Goal: Complete application form

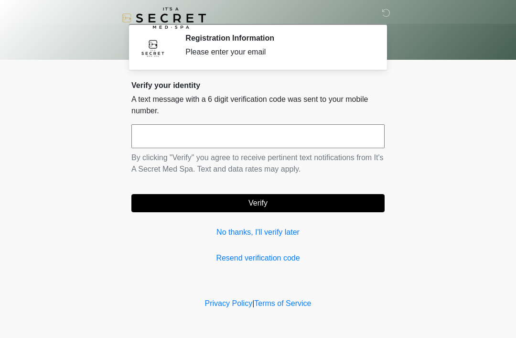
click at [270, 237] on link "No thanks, I'll verify later" at bounding box center [257, 231] width 253 height 11
click at [273, 241] on div "Verify your identity A text message with a 6 digit verification code was sent t…" at bounding box center [257, 172] width 253 height 183
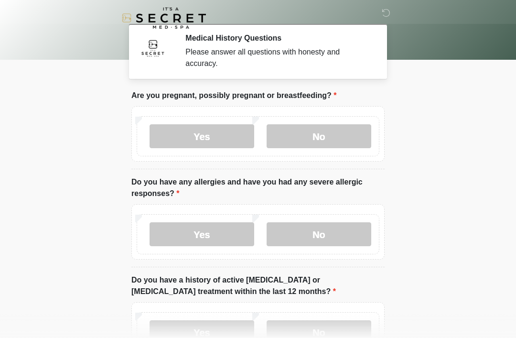
click at [327, 142] on label "No" at bounding box center [318, 136] width 105 height 24
click at [317, 225] on label "No" at bounding box center [318, 234] width 105 height 24
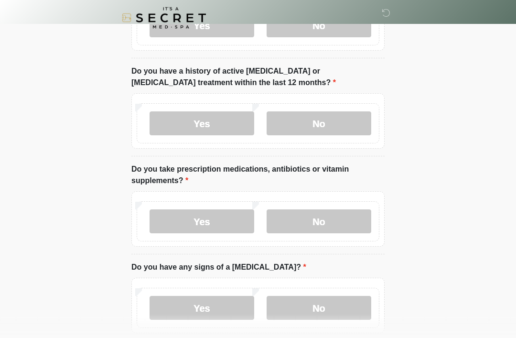
click at [344, 133] on label "No" at bounding box center [318, 124] width 105 height 24
click at [322, 232] on label "No" at bounding box center [318, 221] width 105 height 24
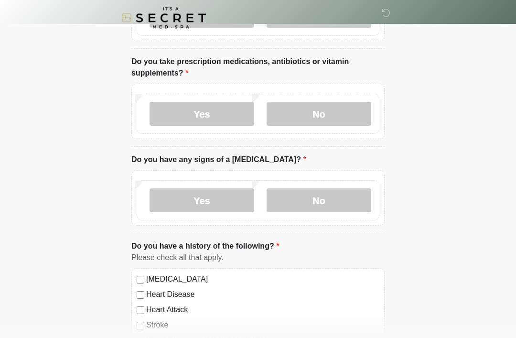
click at [327, 196] on label "No" at bounding box center [318, 201] width 105 height 24
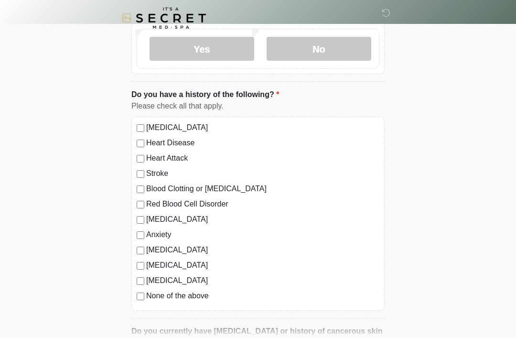
scroll to position [479, 0]
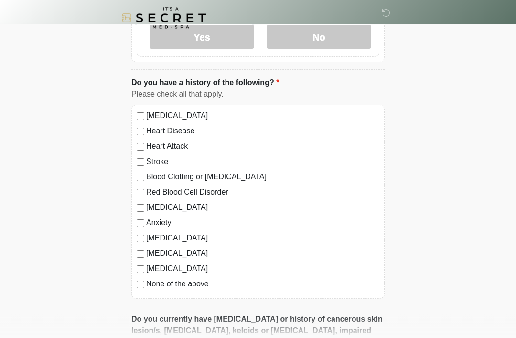
click at [143, 278] on div "None of the above" at bounding box center [258, 283] width 243 height 11
click at [146, 280] on label "None of the above" at bounding box center [262, 283] width 233 height 11
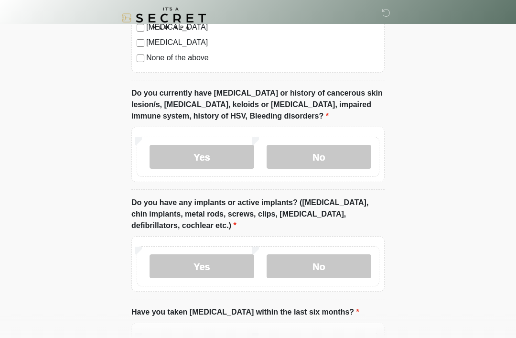
scroll to position [740, 0]
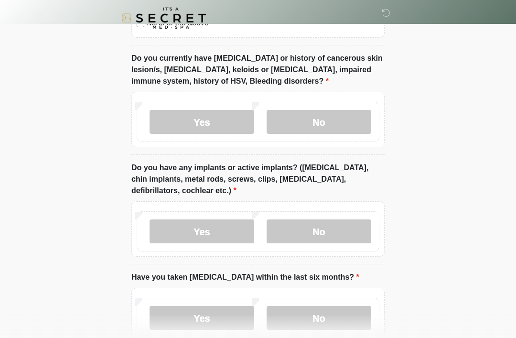
click at [331, 123] on label "No" at bounding box center [318, 122] width 105 height 24
click at [323, 232] on label "No" at bounding box center [318, 231] width 105 height 24
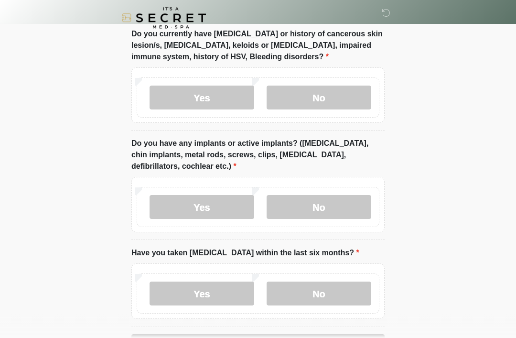
scroll to position [798, 0]
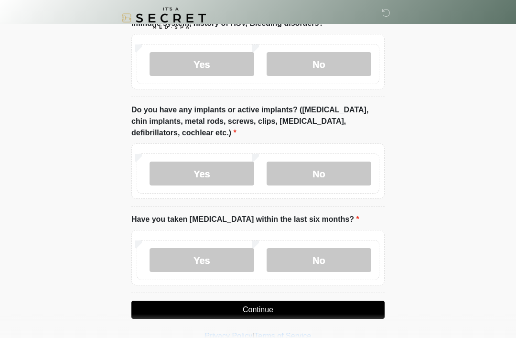
click at [312, 264] on label "No" at bounding box center [318, 260] width 105 height 24
click at [318, 259] on label "No" at bounding box center [318, 260] width 105 height 24
click at [286, 312] on button "Continue" at bounding box center [257, 309] width 253 height 18
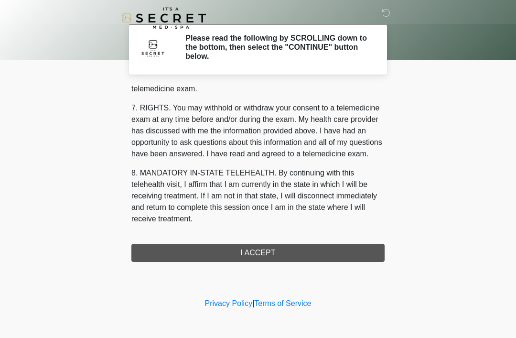
scroll to position [407, 0]
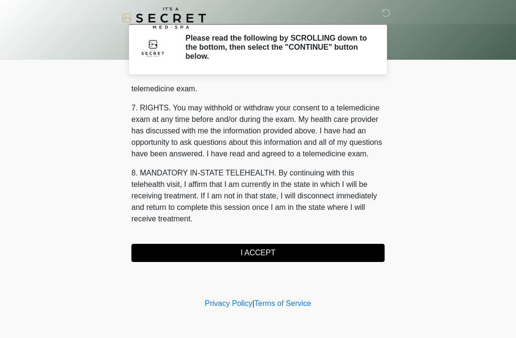
click at [285, 257] on button "I ACCEPT" at bounding box center [257, 252] width 253 height 18
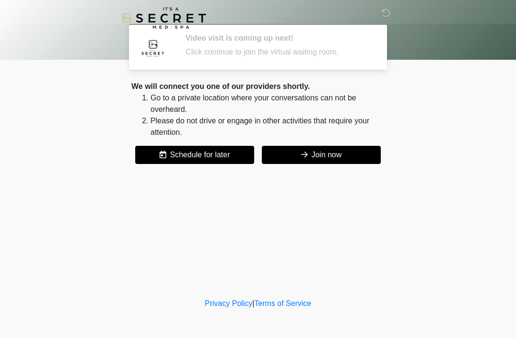
click at [324, 159] on button "Join now" at bounding box center [321, 155] width 119 height 18
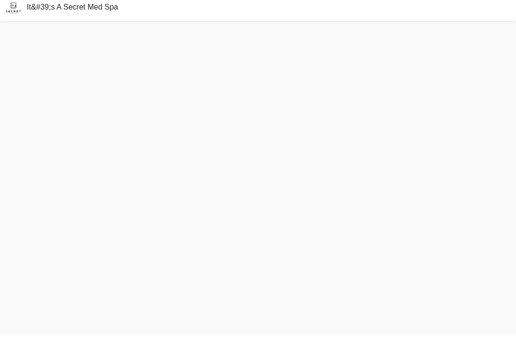
scroll to position [3, 0]
